Goal: Information Seeking & Learning: Find specific fact

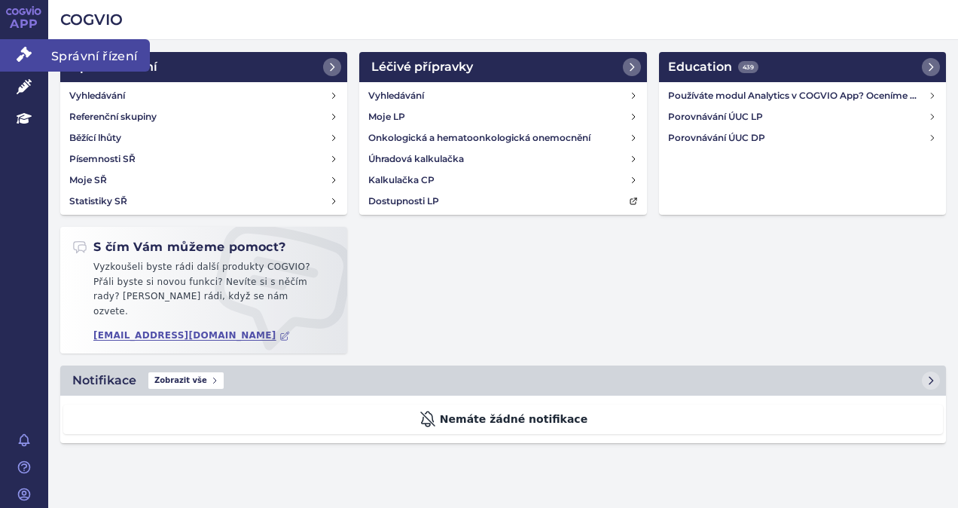
click at [16, 54] on link "Správní řízení" at bounding box center [24, 55] width 48 height 32
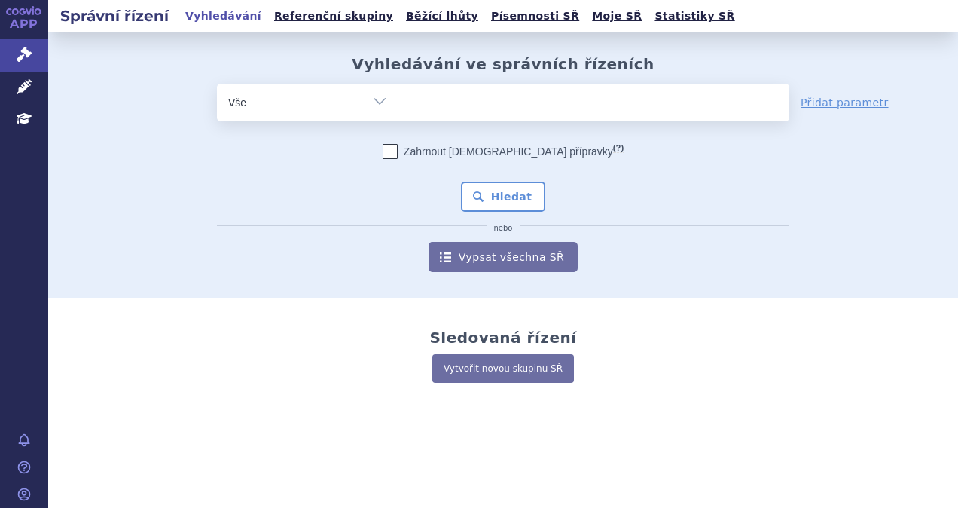
click at [464, 93] on ul at bounding box center [593, 100] width 391 height 32
click at [398, 93] on select at bounding box center [398, 102] width 1 height 38
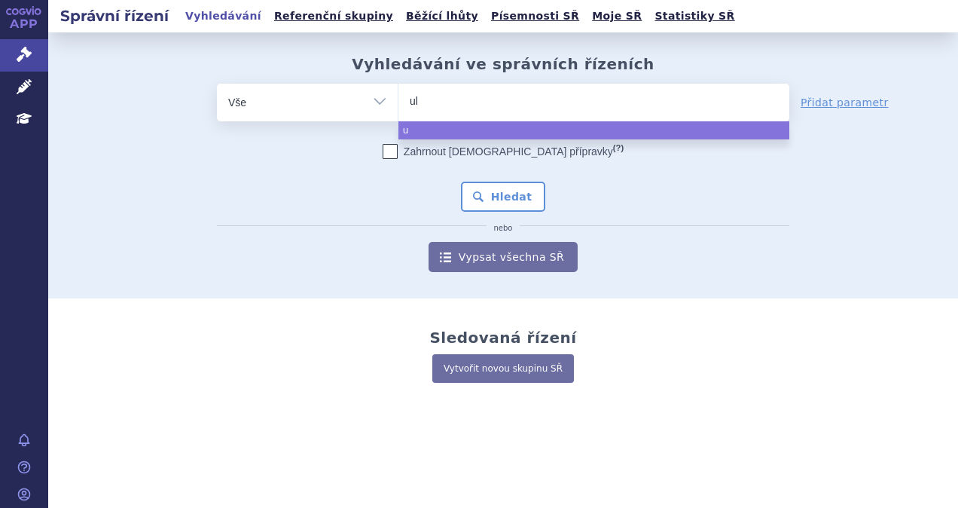
type input "ult"
type input "ultom"
type input "ultomiri"
type input "[MEDICAL_DATA]"
select select "[MEDICAL_DATA]"
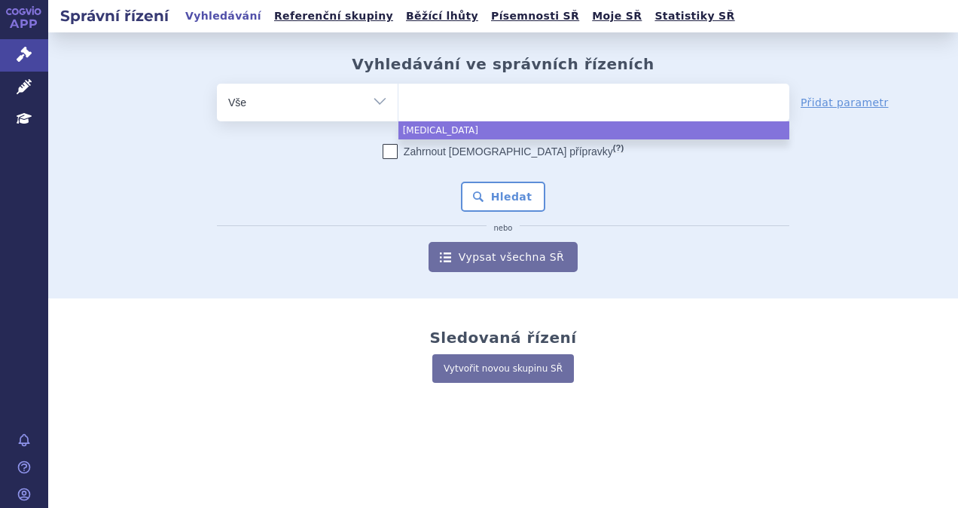
click at [507, 179] on div "Zahrnout bratrské přípravky (?) * Pozor, hledání dle vyhledávacího parametru In…" at bounding box center [503, 208] width 572 height 128
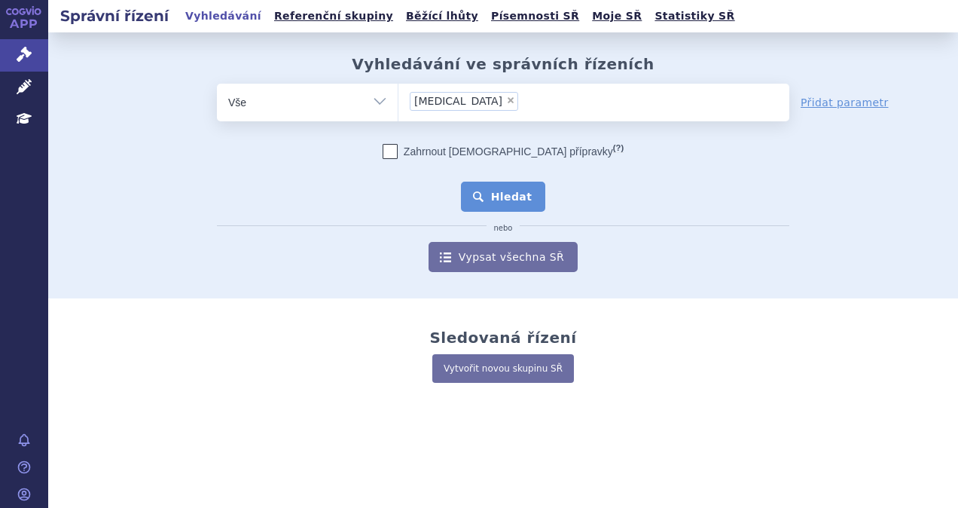
click at [509, 185] on button "Hledat" at bounding box center [503, 197] width 85 height 30
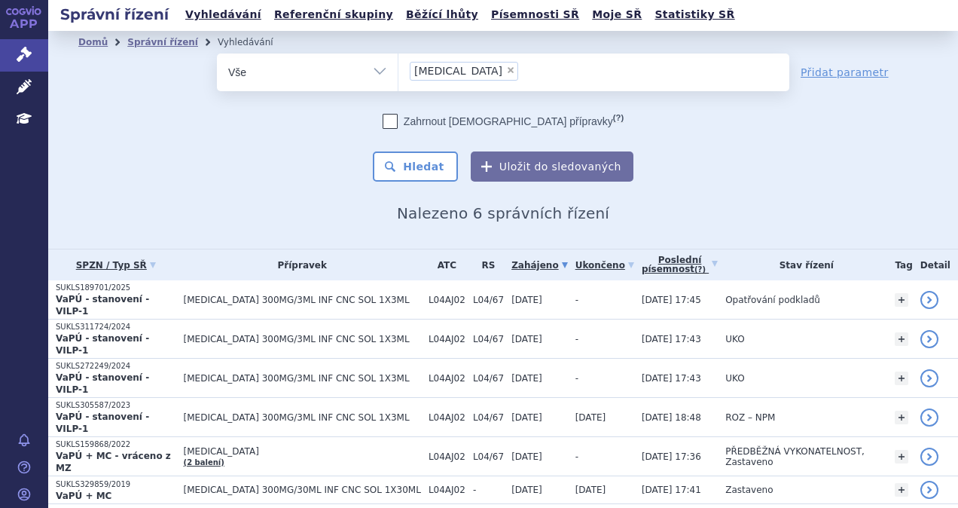
scroll to position [2, 0]
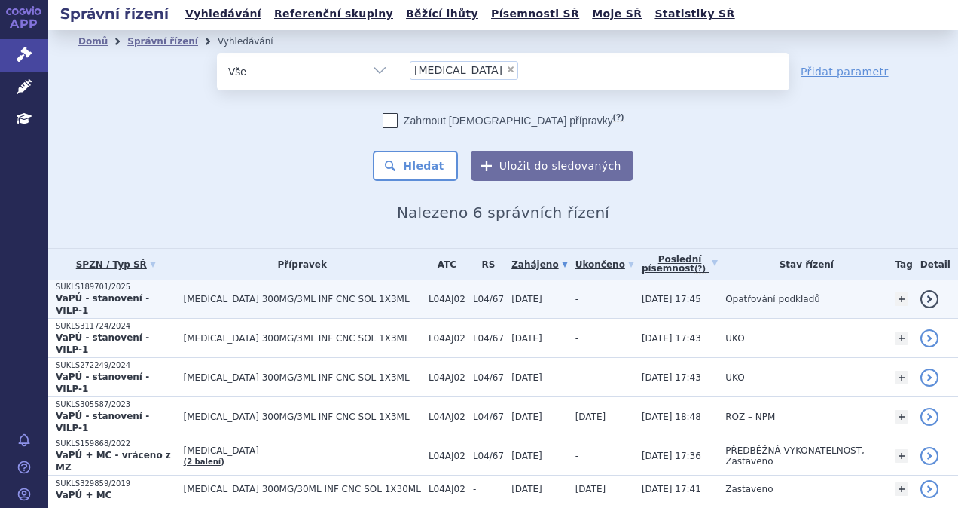
click at [421, 291] on td "L04AJ02" at bounding box center [443, 298] width 44 height 39
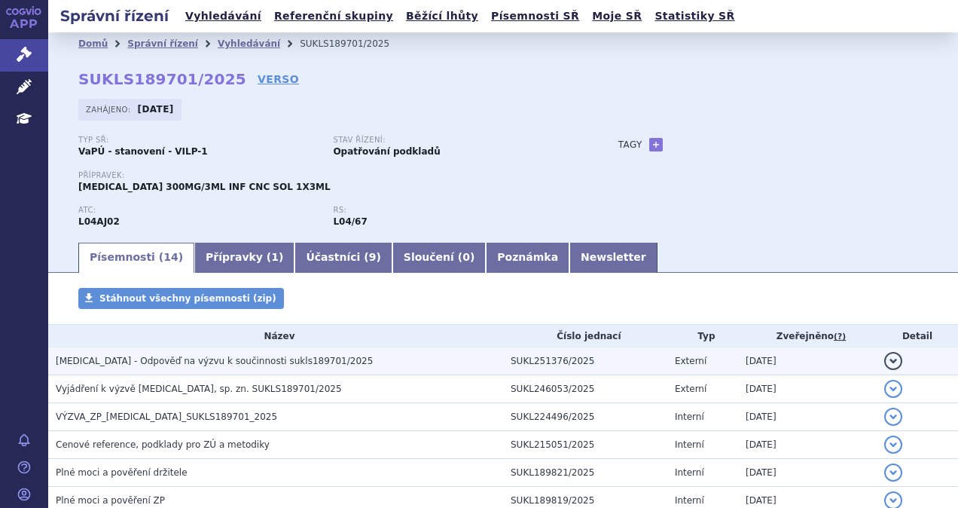
scroll to position [75, 0]
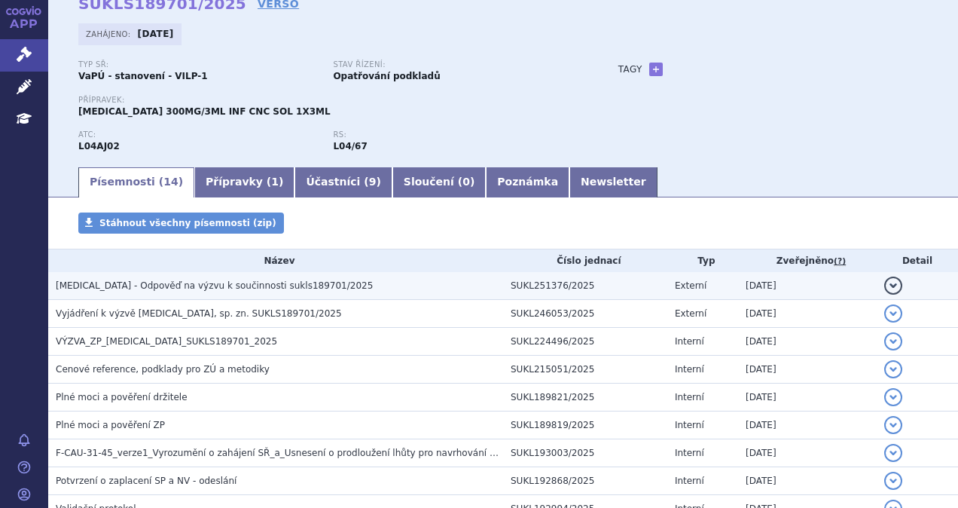
click at [374, 282] on h3 "ULTOMIRIS - Odpověď na výzvu k součinnosti sukls189701/2025" at bounding box center [279, 285] width 447 height 15
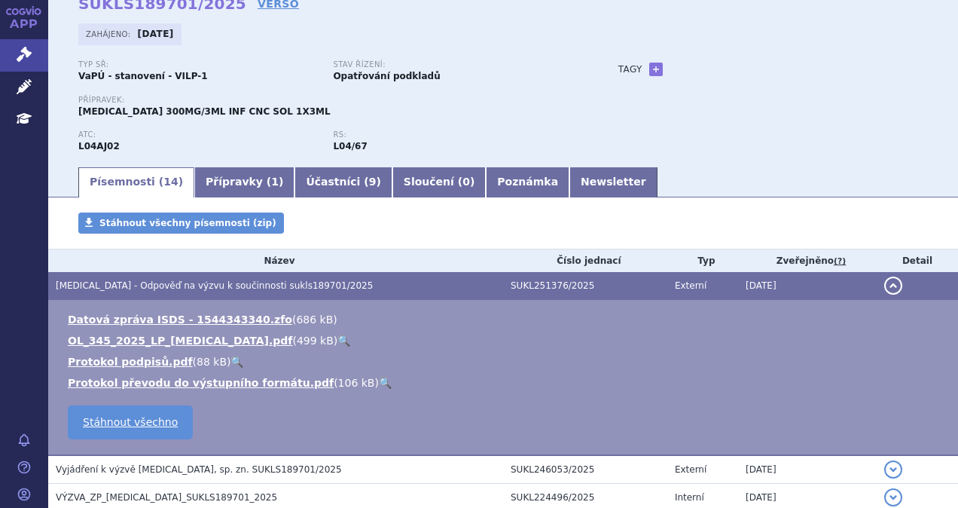
click at [389, 277] on td "ULTOMIRIS - Odpověď na výzvu k součinnosti sukls189701/2025" at bounding box center [275, 286] width 455 height 28
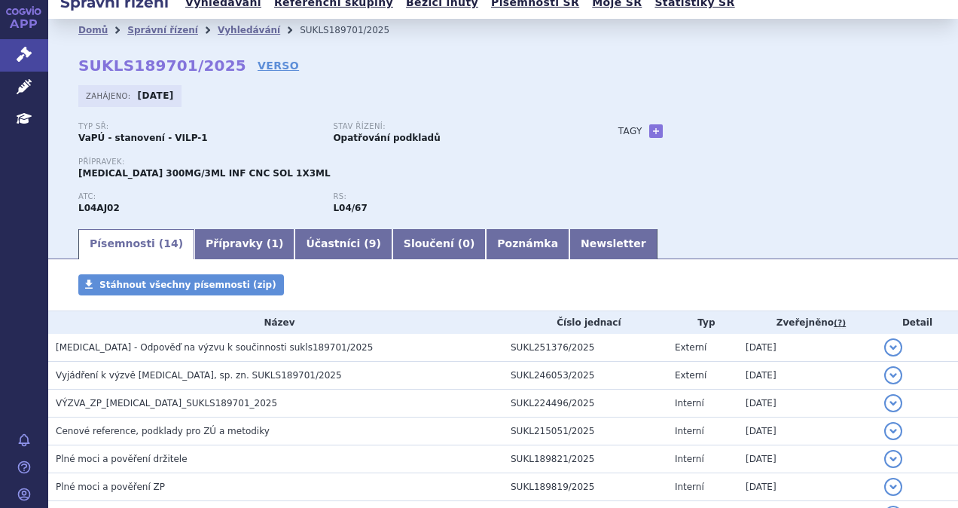
scroll to position [0, 0]
